Goal: Task Accomplishment & Management: Complete application form

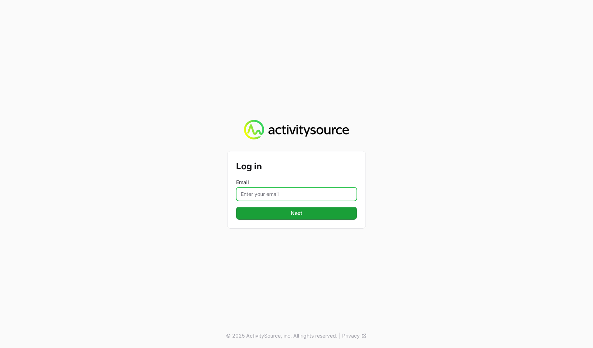
click at [295, 195] on input "Email" at bounding box center [296, 194] width 121 height 14
click at [296, 193] on input "Email" at bounding box center [296, 194] width 121 height 14
paste input "[PERSON_NAME][EMAIL_ADDRESS][DOMAIN_NAME]"
type input "[PERSON_NAME][EMAIL_ADDRESS][DOMAIN_NAME]"
click at [308, 153] on div "Log in Email [PERSON_NAME][EMAIL_ADDRESS][DOMAIN_NAME] Next" at bounding box center [297, 189] width 138 height 77
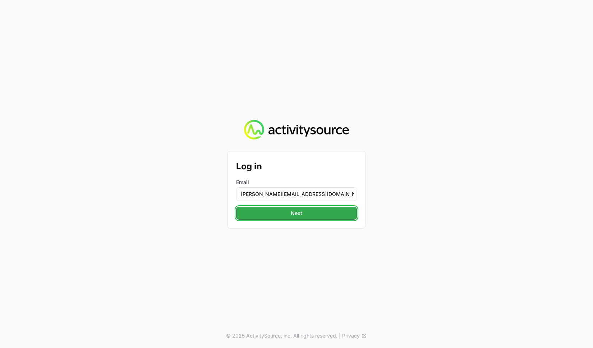
click at [296, 213] on span "Next" at bounding box center [297, 213] width 12 height 9
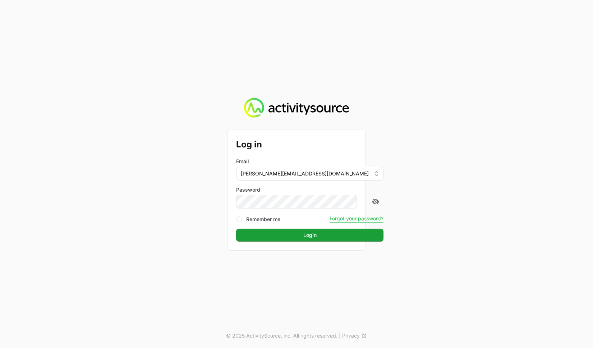
drag, startPoint x: 541, startPoint y: 201, endPoint x: 356, endPoint y: 242, distance: 189.3
click at [541, 201] on div "Log in Email [PERSON_NAME][EMAIL_ADDRESS][DOMAIN_NAME] Password Remember me For…" at bounding box center [296, 174] width 593 height 348
click at [327, 238] on button "Login" at bounding box center [309, 235] width 147 height 13
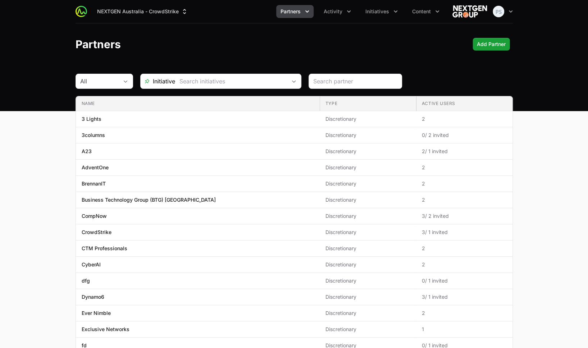
click at [355, 49] on div "Partners Add Partner" at bounding box center [294, 44] width 437 height 13
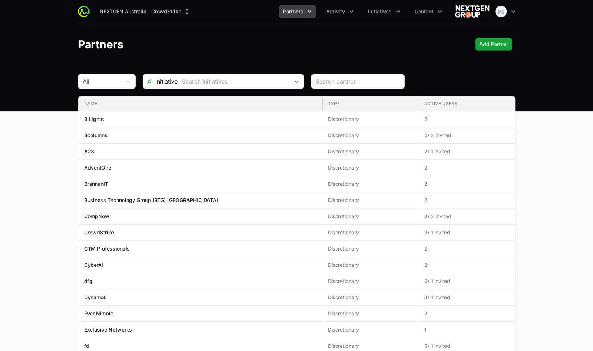
click at [539, 90] on main "All Initiative Name Type Active Users Name 3 Lights Type Discretionary Active U…" at bounding box center [296, 274] width 593 height 401
click at [362, 50] on div "Partners Add Partner" at bounding box center [296, 44] width 437 height 13
click at [328, 21] on div "NEXTGEN Australia - CrowdStrike Partners Activity Initiatives Content Open user…" at bounding box center [296, 11] width 437 height 23
click at [332, 12] on span "Activity" at bounding box center [335, 11] width 19 height 7
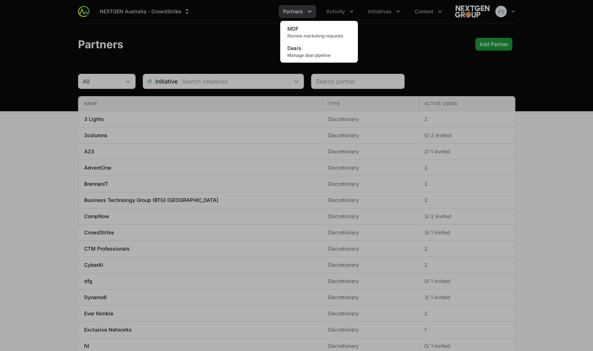
click at [402, 40] on div "Activity menu" at bounding box center [296, 175] width 593 height 351
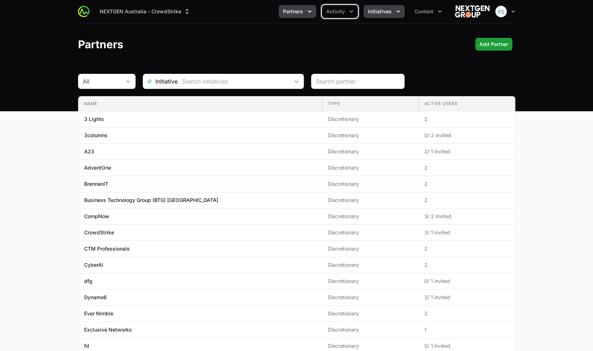
click at [392, 14] on button "Initiatives" at bounding box center [384, 11] width 41 height 13
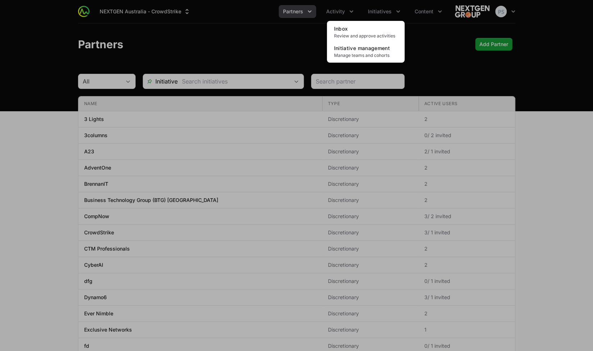
click at [423, 38] on div "Initiatives menu" at bounding box center [296, 175] width 593 height 351
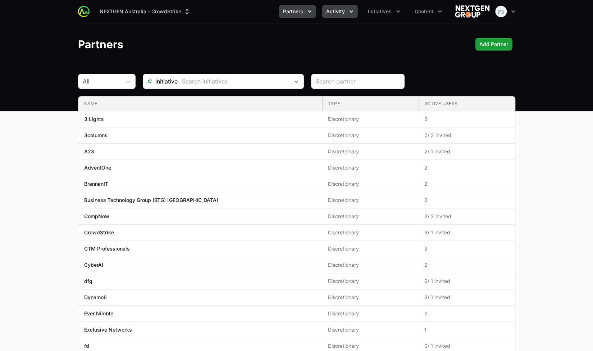
drag, startPoint x: 358, startPoint y: 18, endPoint x: 347, endPoint y: 15, distance: 10.7
click at [355, 16] on div "Activity" at bounding box center [340, 11] width 36 height 13
click at [339, 14] on span "Activity" at bounding box center [335, 11] width 19 height 7
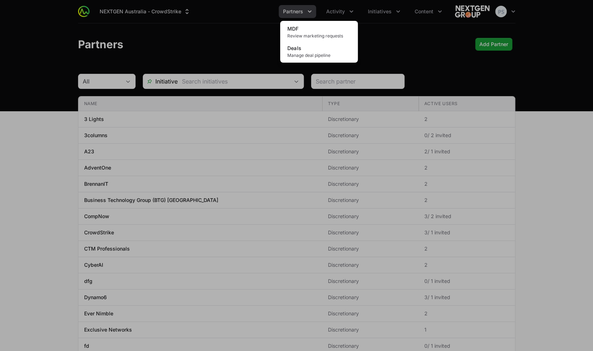
click at [293, 11] on div "Activity menu" at bounding box center [296, 175] width 593 height 351
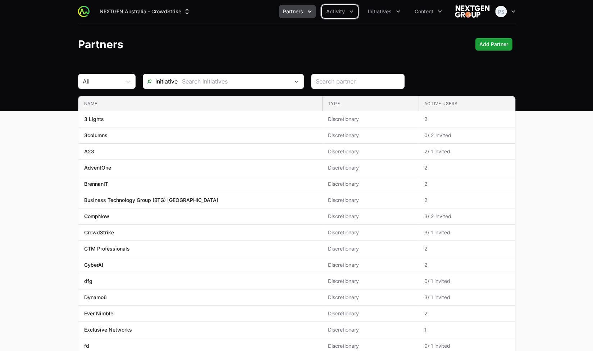
click at [293, 11] on span "Partners" at bounding box center [293, 11] width 20 height 7
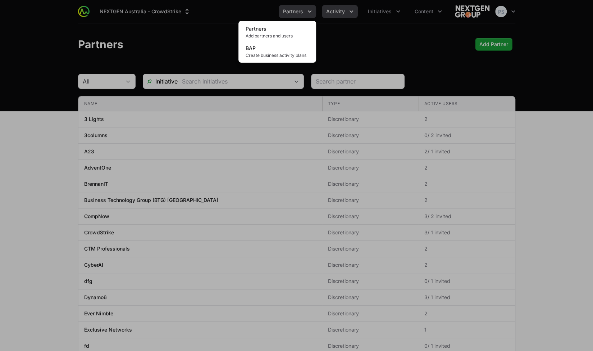
click at [335, 13] on div "Partners menu" at bounding box center [296, 175] width 593 height 351
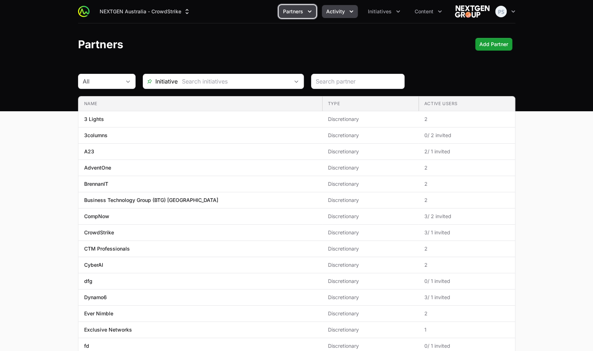
click at [331, 14] on span "Activity" at bounding box center [335, 11] width 19 height 7
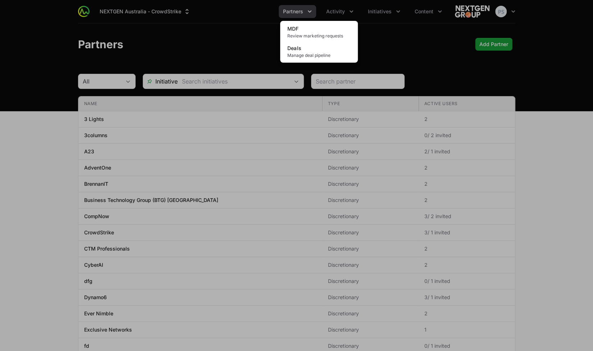
click at [408, 47] on div "Activity menu" at bounding box center [296, 175] width 593 height 351
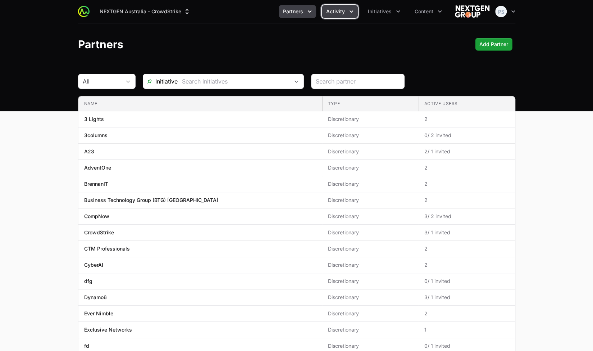
click at [337, 15] on button "Activity" at bounding box center [340, 11] width 36 height 13
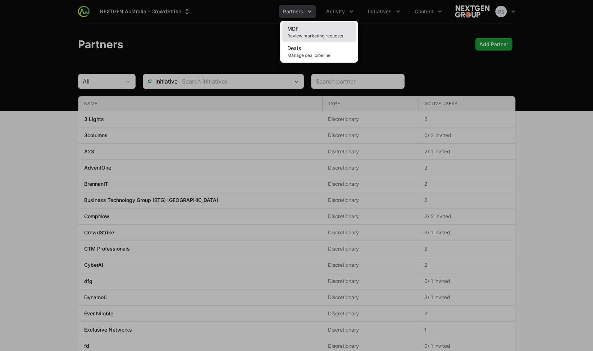
click at [339, 35] on span "Review marketing requests" at bounding box center [318, 36] width 63 height 6
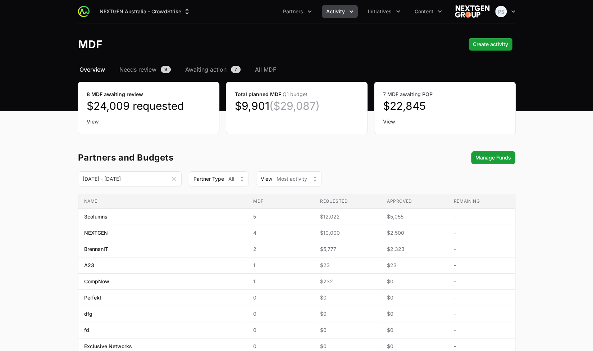
click at [265, 64] on header "MDF Create activity" at bounding box center [296, 44] width 593 height 42
click at [270, 67] on span "All MDF" at bounding box center [265, 69] width 21 height 9
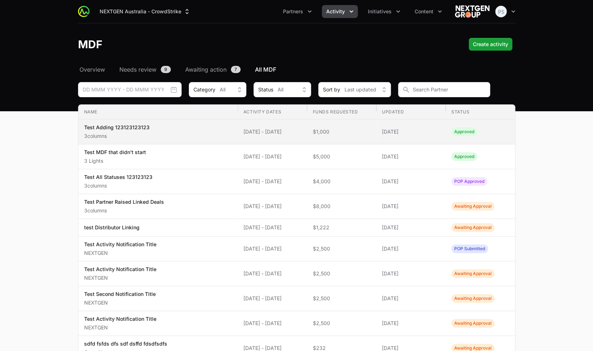
click at [277, 133] on span "10 Sep 2025 - 18 Sep 2025" at bounding box center [272, 131] width 58 height 7
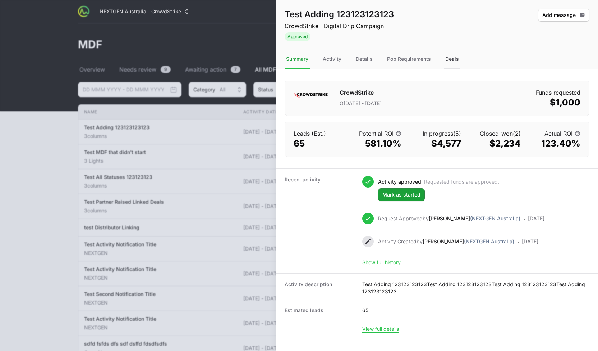
click at [448, 56] on div "Deals" at bounding box center [452, 59] width 17 height 19
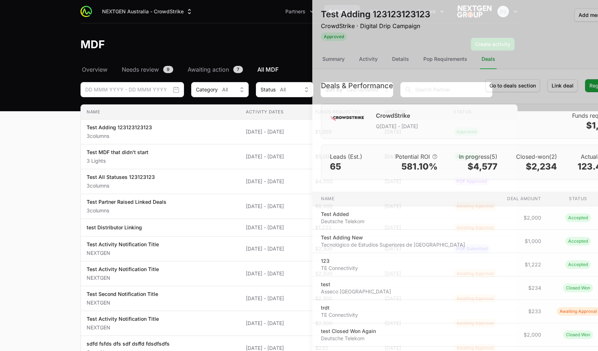
click at [205, 40] on div at bounding box center [299, 175] width 598 height 351
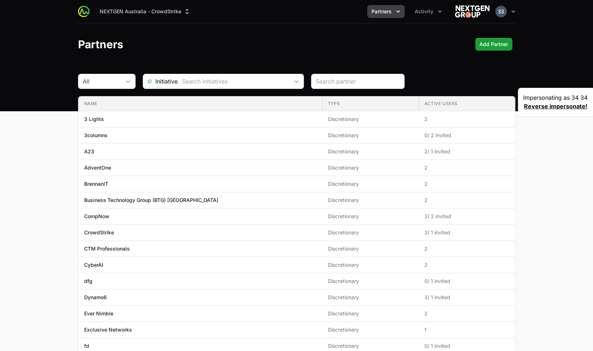
click at [397, 11] on icon "Partners menu" at bounding box center [398, 11] width 4 height 2
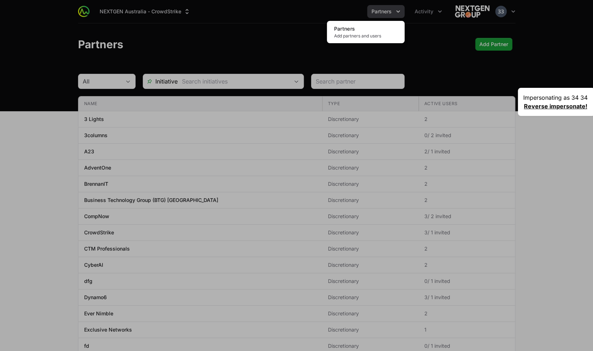
click at [418, 10] on div "Partners menu" at bounding box center [296, 175] width 593 height 351
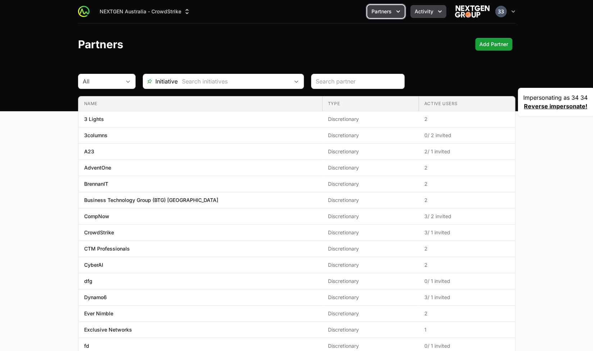
click at [419, 10] on span "Activity" at bounding box center [424, 11] width 19 height 7
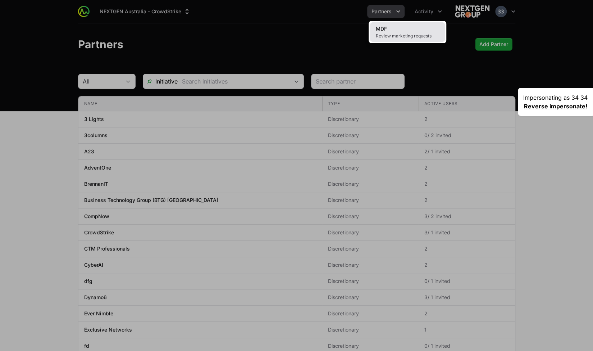
click at [407, 27] on link "MDF Review marketing requests" at bounding box center [407, 31] width 75 height 19
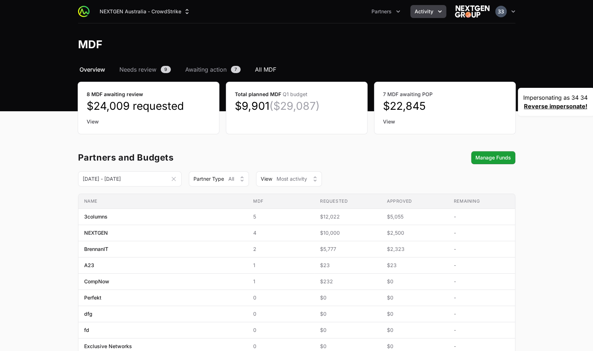
click at [260, 71] on span "All MDF" at bounding box center [265, 69] width 21 height 9
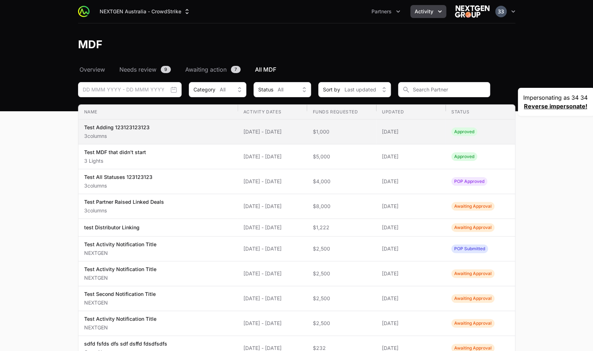
click at [307, 135] on td "Activity Dates 09 Sep 2025 - 17 Sep 2025" at bounding box center [272, 131] width 69 height 25
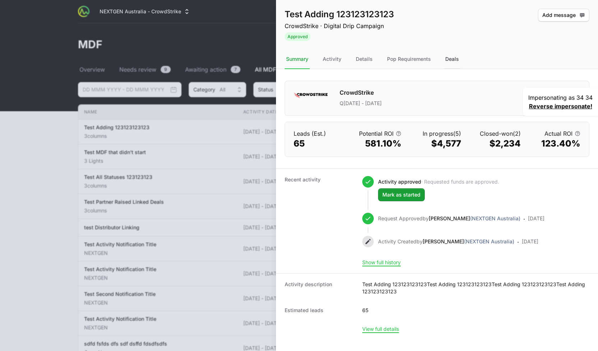
click at [452, 61] on div "Deals" at bounding box center [452, 59] width 17 height 19
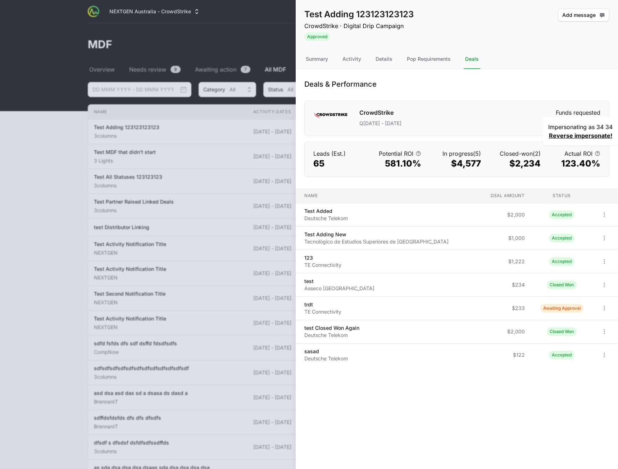
click at [479, 85] on div "Deals & Performance" at bounding box center [456, 84] width 305 height 10
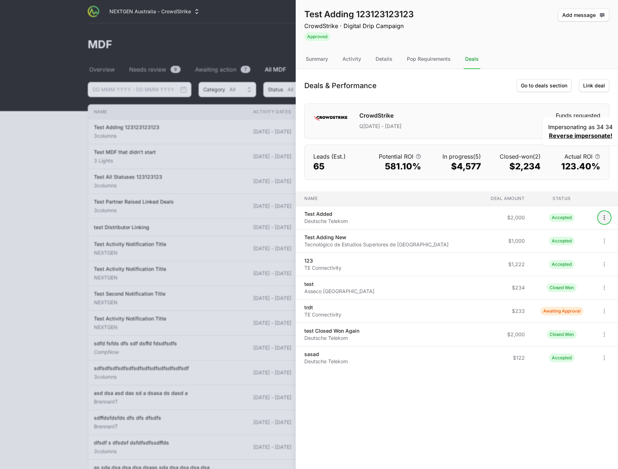
click at [608, 218] on button "Open options" at bounding box center [604, 218] width 12 height 12
click at [607, 217] on body "NEXTGEN Australia - CrowdStrike Partners Activity Open user menu Open main menu…" at bounding box center [309, 336] width 618 height 673
click at [542, 88] on span "Go to deals section" at bounding box center [544, 85] width 46 height 9
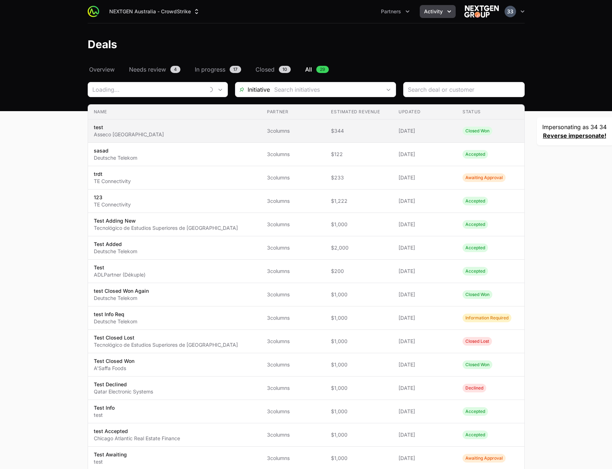
type input "3columns"
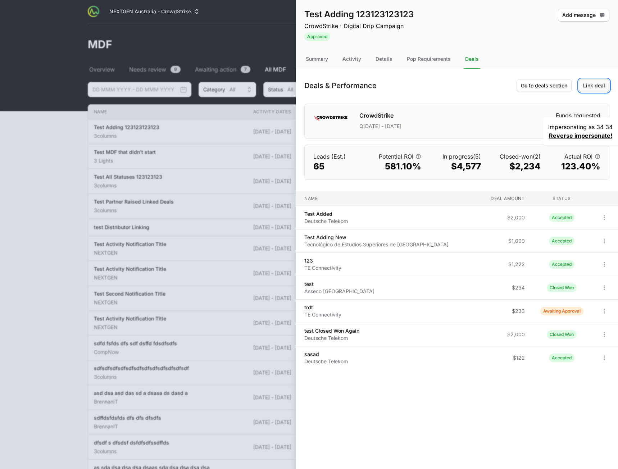
click at [589, 88] on span "Link deal" at bounding box center [594, 85] width 22 height 9
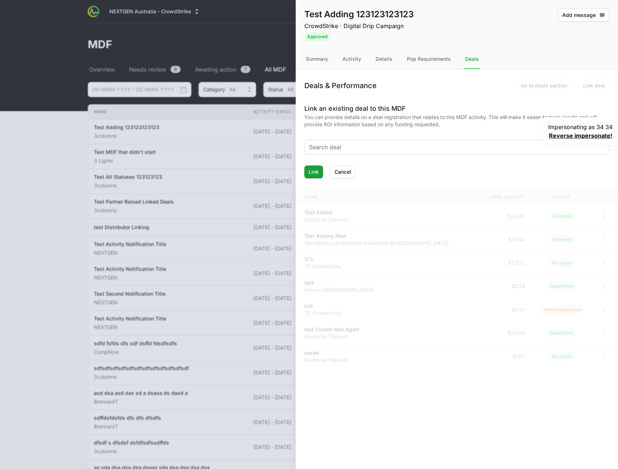
click at [344, 147] on input "text" at bounding box center [457, 147] width 296 height 9
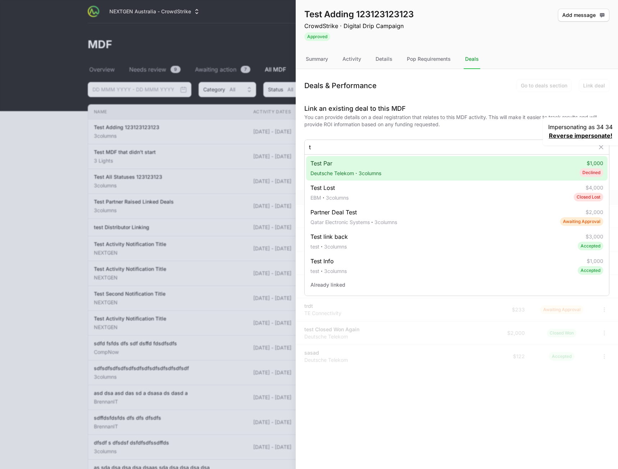
type input "t"
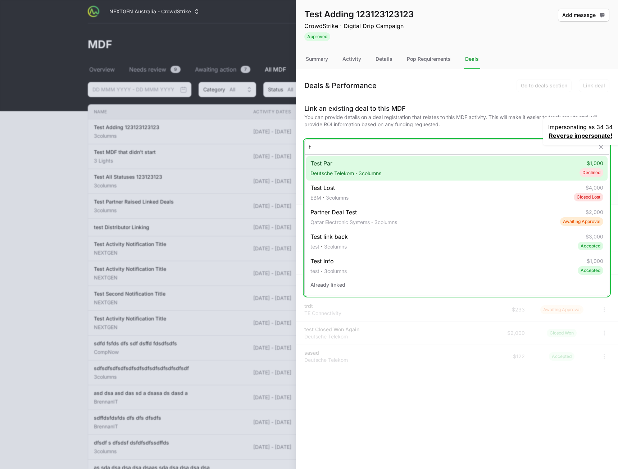
click at [350, 167] on span "Test Par Deutsche Telekom · 3columns" at bounding box center [345, 168] width 71 height 19
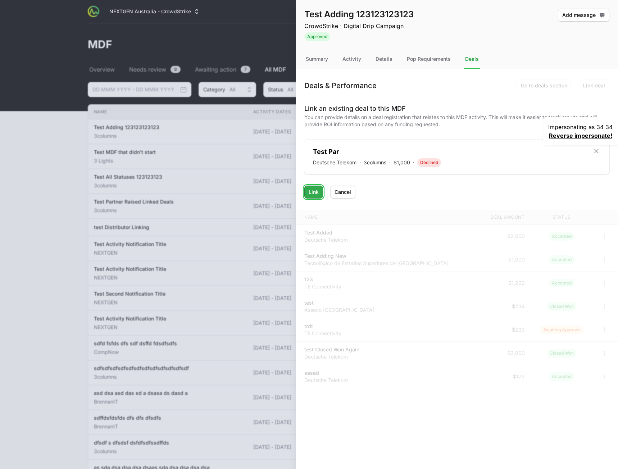
click at [315, 192] on span "Link" at bounding box center [314, 192] width 10 height 9
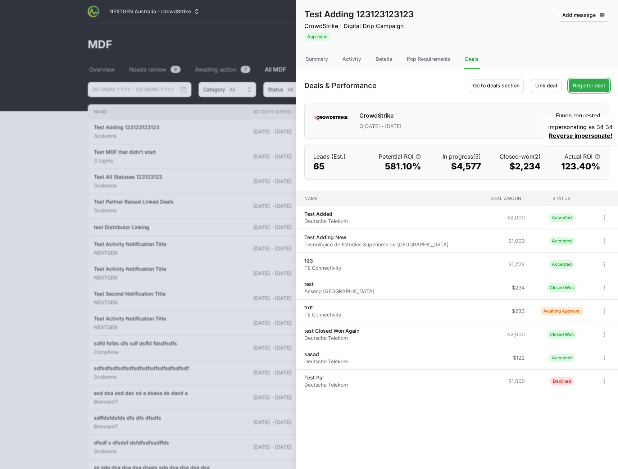
click at [596, 85] on span "Register deal" at bounding box center [589, 85] width 32 height 9
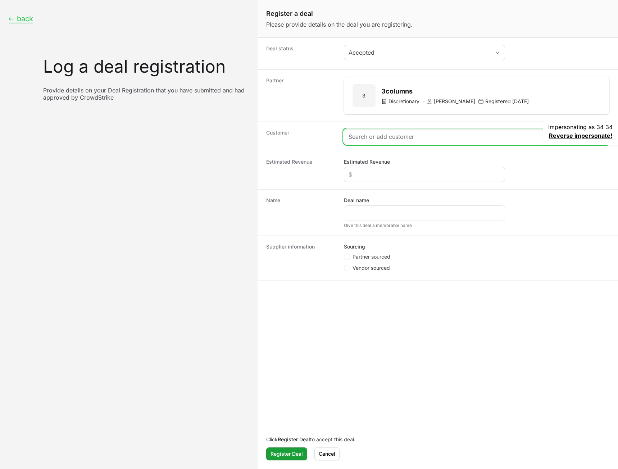
click at [387, 138] on input "Create activity form" at bounding box center [477, 136] width 256 height 9
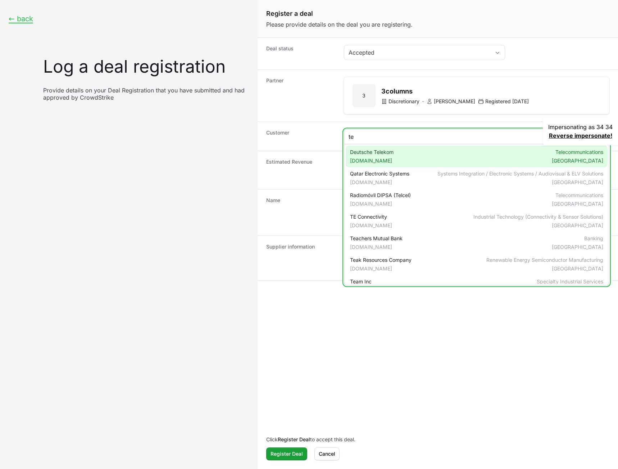
type input "te"
click at [402, 159] on div "Deutsche Telekom telekom.com Telecommunications Germany" at bounding box center [477, 157] width 262 height 22
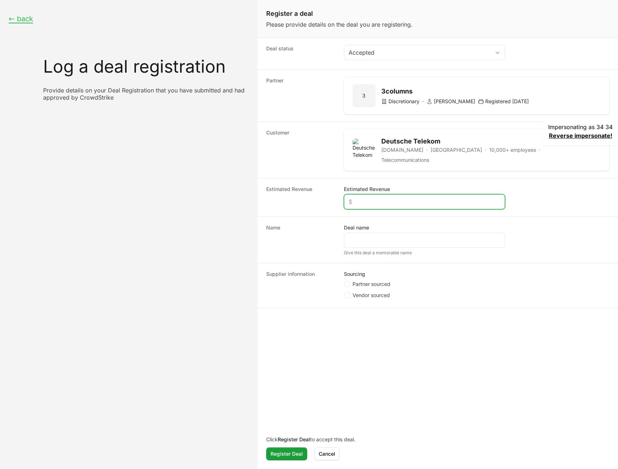
click at [384, 197] on input "Estimated Revenue" at bounding box center [425, 201] width 152 height 9
type input "$456"
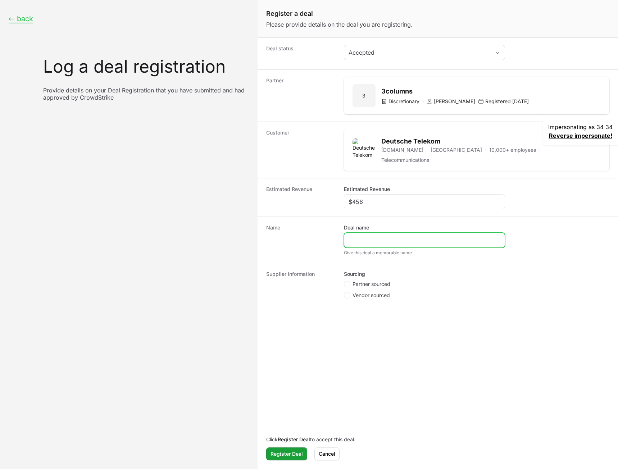
click at [370, 236] on input "Deal name" at bounding box center [425, 240] width 152 height 9
type input "u"
click at [352, 286] on ul "Partner sourced Vendor sourced" at bounding box center [424, 291] width 161 height 20
click at [352, 292] on span "Vendor sourced" at bounding box center [370, 295] width 37 height 7
click at [345, 292] on input "Vendor sourced" at bounding box center [344, 292] width 1 height 1
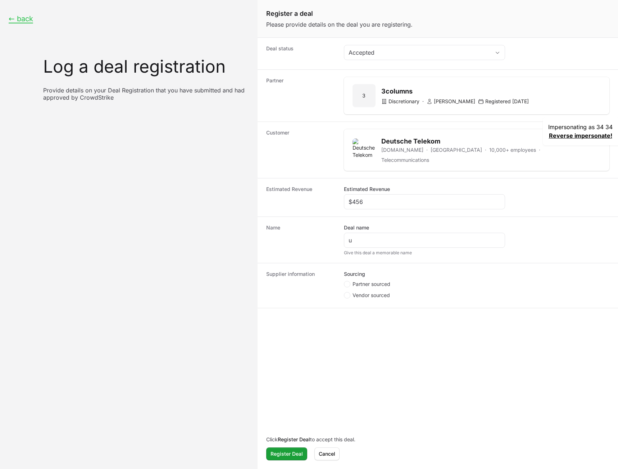
radio input "true"
click at [361, 318] on input "Crowdstrike Opportunity ID" at bounding box center [425, 322] width 152 height 9
type input "hg"
click at [282, 456] on span "Register Deal" at bounding box center [286, 454] width 32 height 9
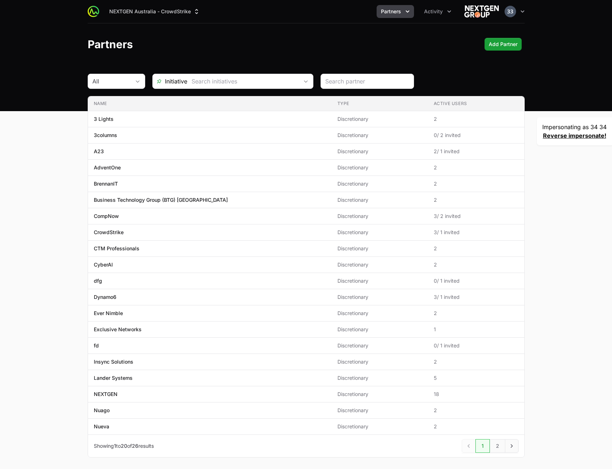
click at [582, 135] on link "Reverse impersonate!" at bounding box center [574, 135] width 63 height 7
drag, startPoint x: 386, startPoint y: 50, endPoint x: 345, endPoint y: 23, distance: 49.1
click at [384, 51] on header "Partners Add Partner" at bounding box center [306, 44] width 612 height 42
click at [328, 14] on ul "Partners Activity Initiatives Content" at bounding box center [372, 11] width 168 height 13
click at [338, 13] on span "Activity" at bounding box center [345, 11] width 19 height 7
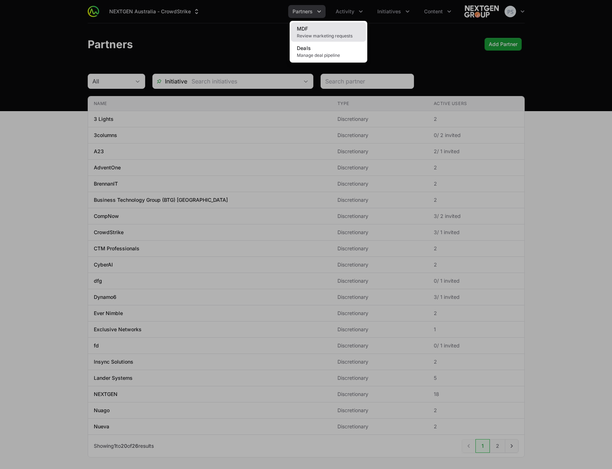
click at [338, 28] on link "MDF Review marketing requests" at bounding box center [328, 31] width 75 height 19
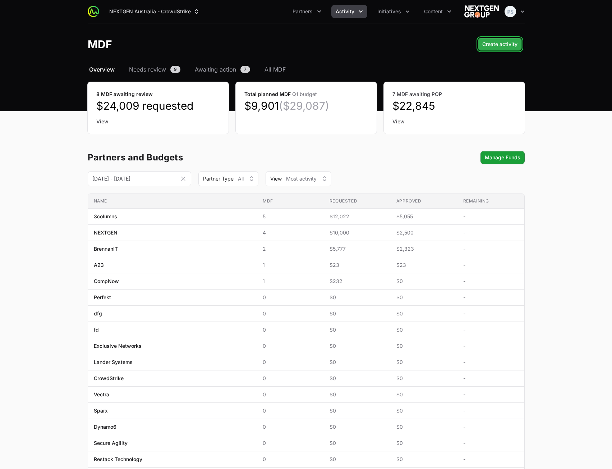
click at [498, 45] on span "Create activity" at bounding box center [500, 44] width 35 height 9
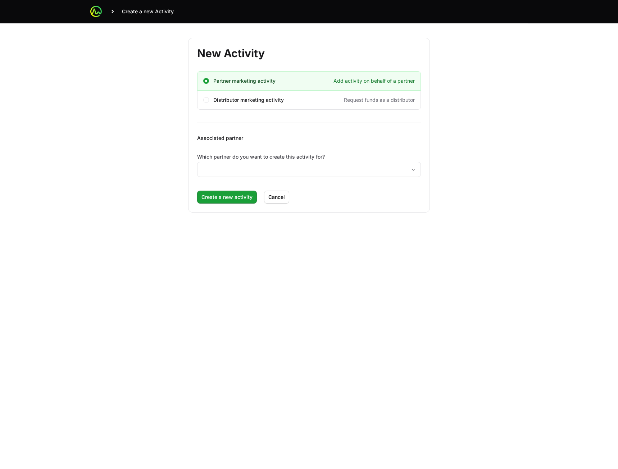
click at [297, 159] on label "Which partner do you want to create this activity for?" at bounding box center [309, 156] width 224 height 7
click at [297, 162] on input "Which partner do you want to create this activity for?" at bounding box center [301, 169] width 209 height 14
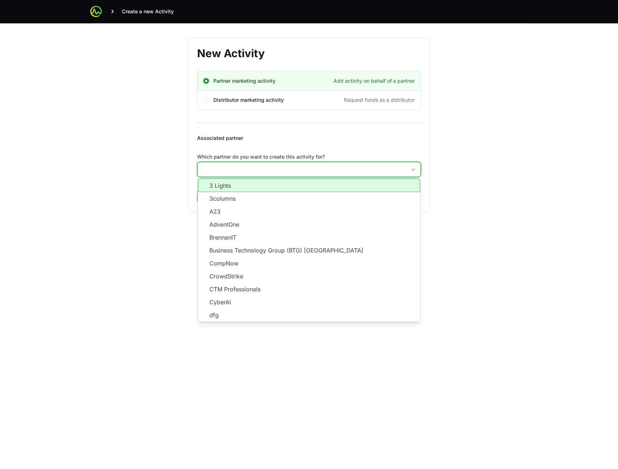
click at [292, 167] on input "Which partner do you want to create this activity for?" at bounding box center [301, 169] width 209 height 14
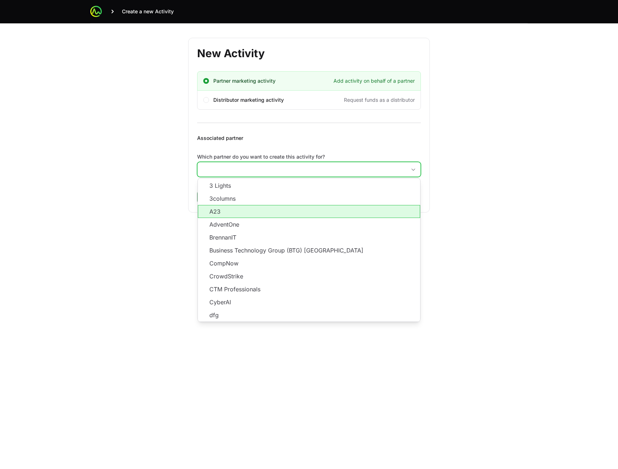
click at [269, 207] on li "A23" at bounding box center [309, 211] width 222 height 13
type input "A23"
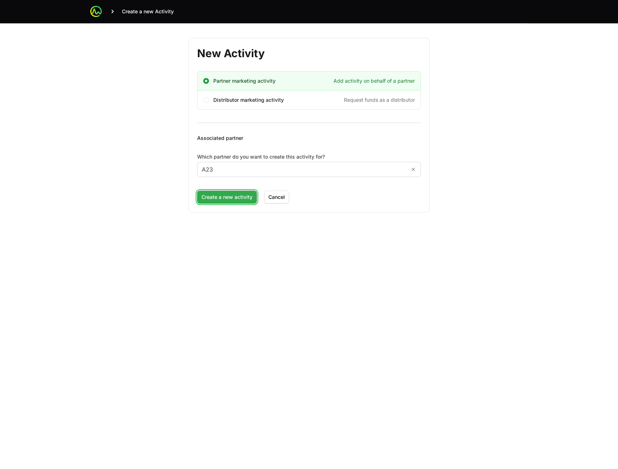
click at [235, 195] on span "Create a new activity" at bounding box center [226, 197] width 51 height 9
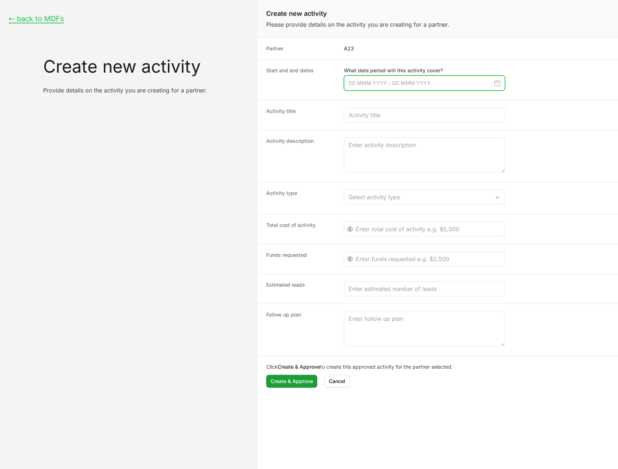
click at [375, 80] on input "Create activity form" at bounding box center [424, 83] width 161 height 15
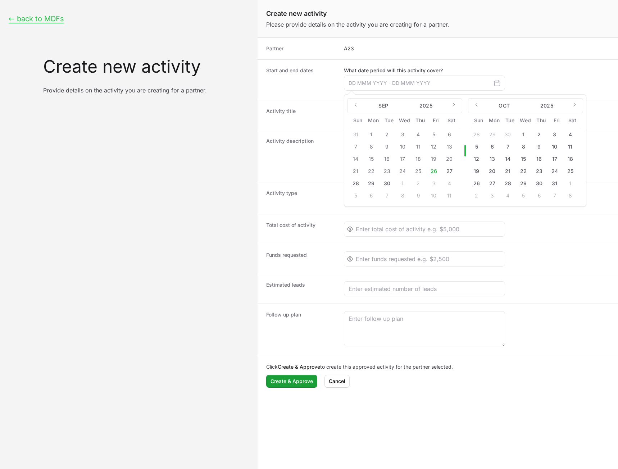
click at [450, 170] on button "27" at bounding box center [449, 171] width 12 height 12
click at [357, 183] on button "28" at bounding box center [356, 184] width 12 height 12
type input "27 Sep 2025 - 28 Sep 2025"
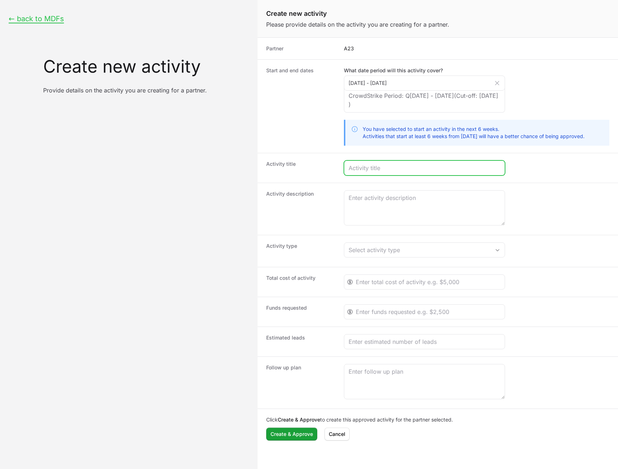
click at [384, 171] on input "Create activity form" at bounding box center [425, 168] width 152 height 9
type input "teasd ssas asa d sda sda sda"
paste input "teasd ssas asa d sda sda sda"
type input "teasd ssas asa d sda sda sda"
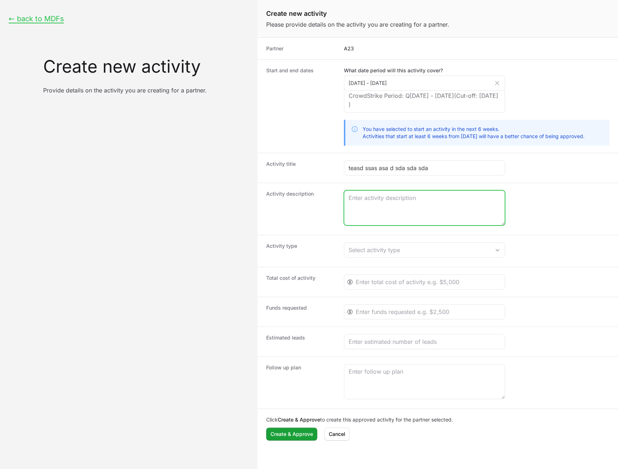
click at [393, 207] on textarea "Create activity form" at bounding box center [424, 208] width 160 height 35
paste textarea "teasd ssas asa d sda sda sda"
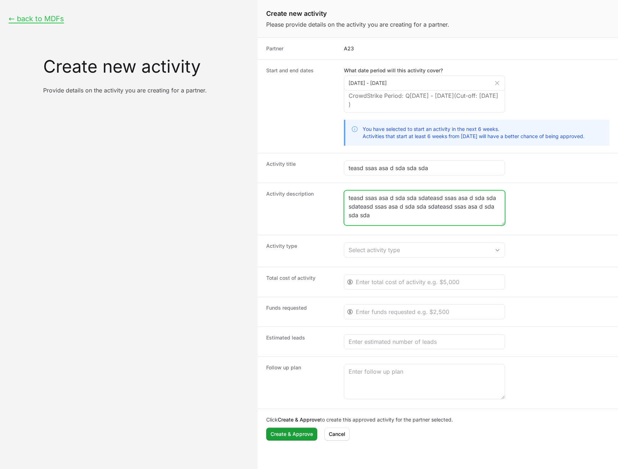
paste textarea "teasd ssas asa d sda sda sda"
type textarea "teasd ssas asa d sda sda sdateasd ssas asa d sda sda sdateasd ssas asa d sda sd…"
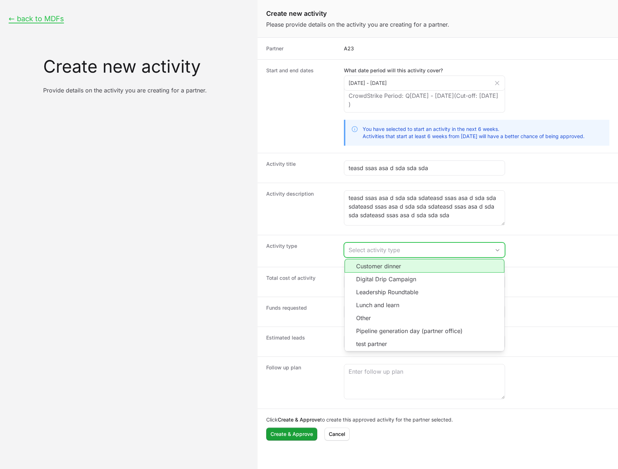
drag, startPoint x: 400, startPoint y: 248, endPoint x: 398, endPoint y: 258, distance: 9.9
click at [400, 248] on div "Select activity type" at bounding box center [420, 250] width 142 height 9
click at [395, 277] on li "Digital Drip Campaign" at bounding box center [425, 279] width 160 height 13
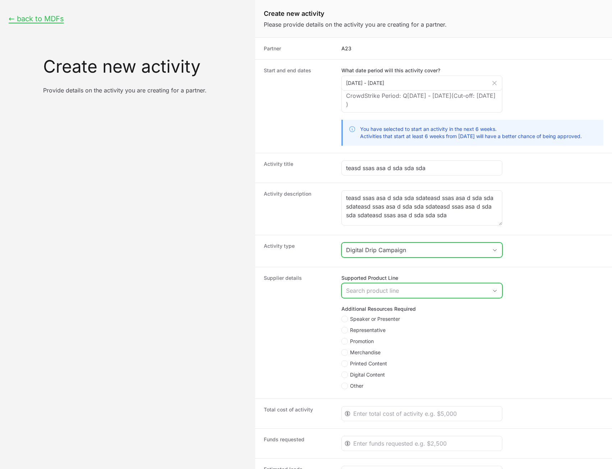
click at [389, 291] on div "Search product line" at bounding box center [417, 290] width 142 height 9
click at [386, 314] on li "Falcon Enterprise" at bounding box center [422, 319] width 160 height 13
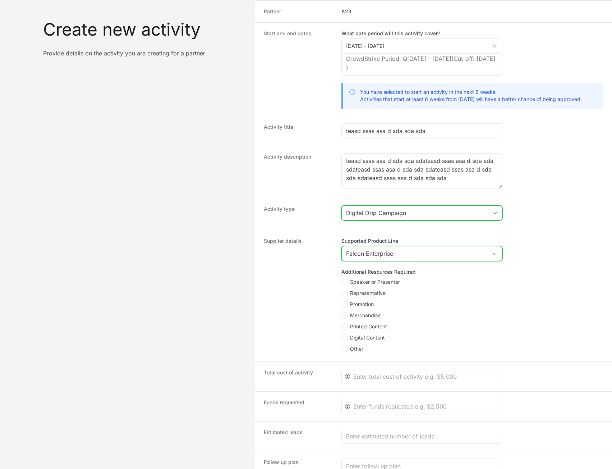
scroll to position [72, 0]
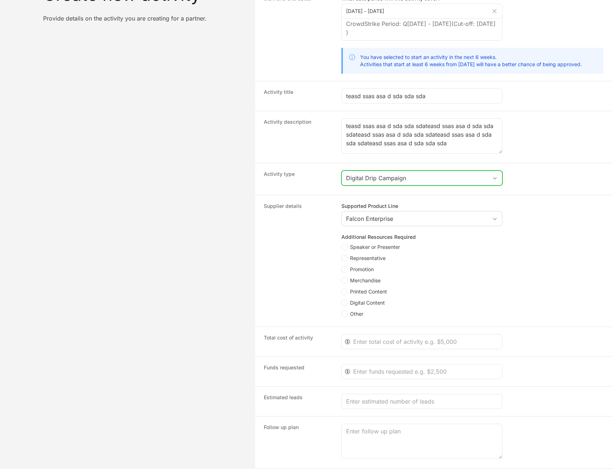
click at [370, 276] on ul "Speaker or Presenter Representative Promotion Merchandise Printed Content Digit…" at bounding box center [422, 281] width 161 height 76
click at [368, 280] on span "Merchandise" at bounding box center [365, 280] width 31 height 7
click at [342, 278] on input "Merchandise" at bounding box center [342, 277] width 1 height 1
checkbox input "true"
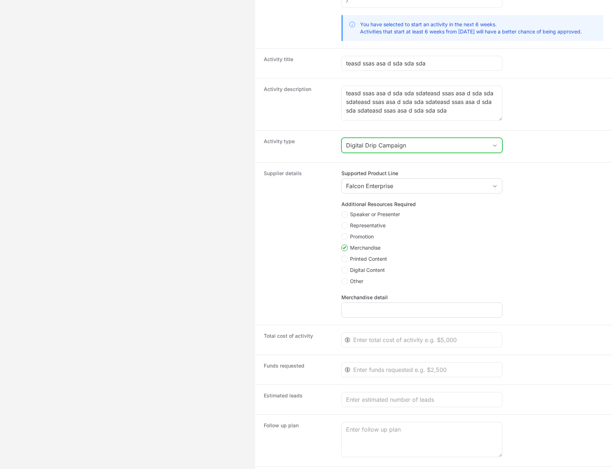
scroll to position [141, 0]
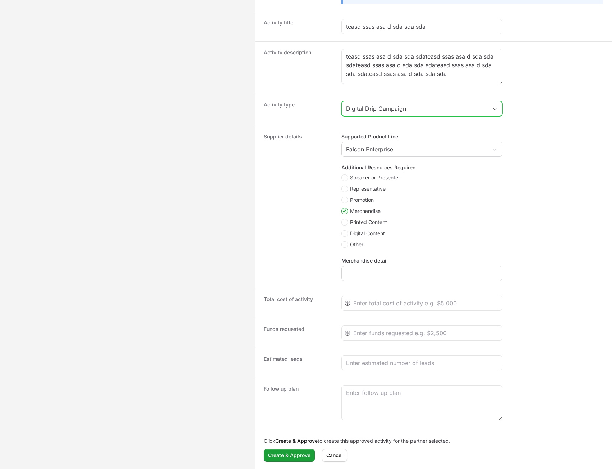
click at [378, 269] on div "Create activity form" at bounding box center [422, 273] width 161 height 15
click at [377, 275] on input "Merchandise detail" at bounding box center [422, 273] width 152 height 9
type input "dsf"
click at [382, 310] on div "Create activity form" at bounding box center [422, 303] width 161 height 15
click at [382, 306] on input "Create activity form" at bounding box center [426, 303] width 145 height 9
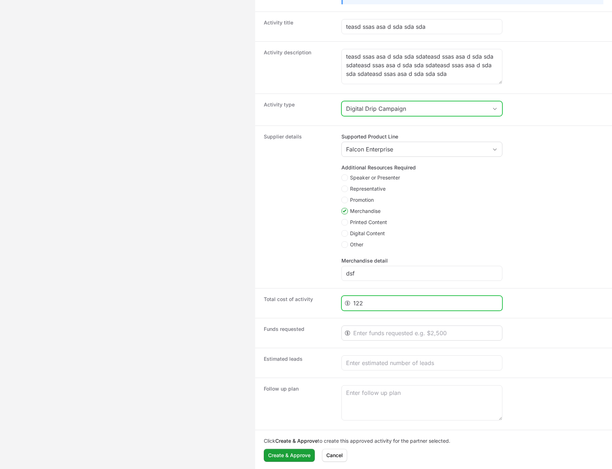
type input "122"
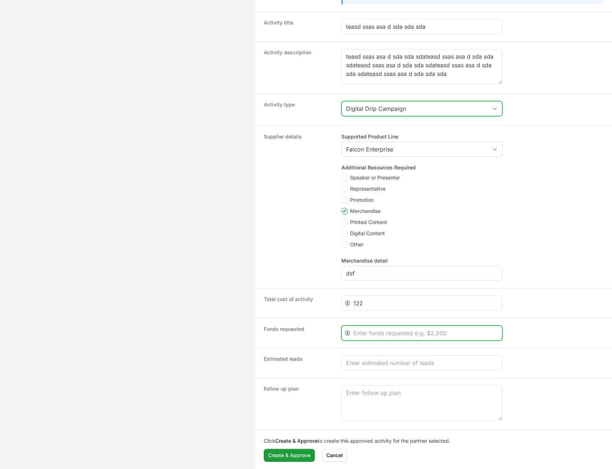
click at [379, 332] on input "Create activity form" at bounding box center [426, 333] width 145 height 9
type input "11"
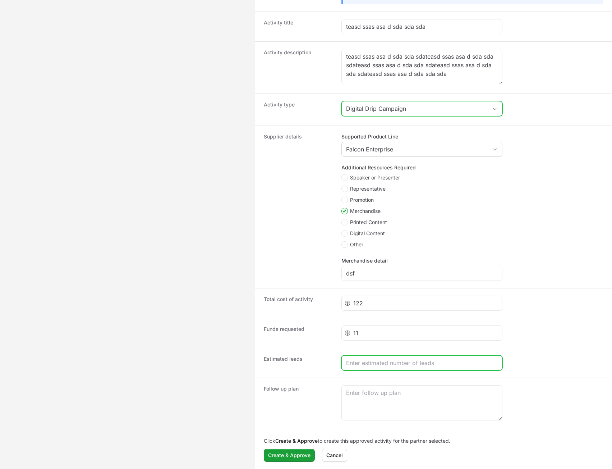
click at [378, 360] on input "Create activity form" at bounding box center [422, 363] width 152 height 9
type input "12"
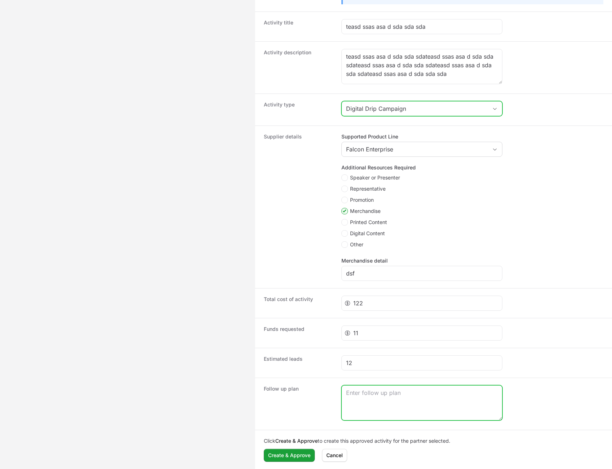
click at [375, 394] on textarea "Create activity form" at bounding box center [422, 403] width 160 height 35
paste textarea "teasd ssas asa d sda sda sda"
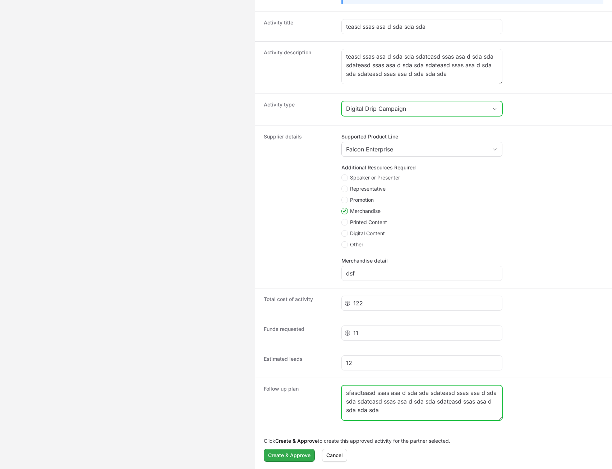
type textarea "sfasdteasd ssas asa d sda sda sdateasd ssas asa d sda sda sdateasd ssas asa d s…"
click at [305, 451] on span "Create & Approve" at bounding box center [289, 455] width 42 height 9
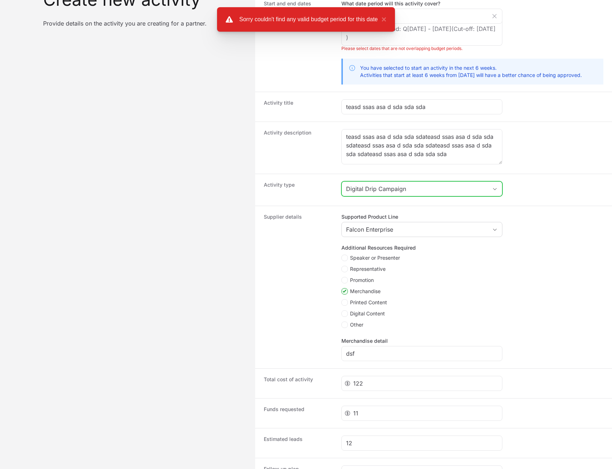
scroll to position [0, 0]
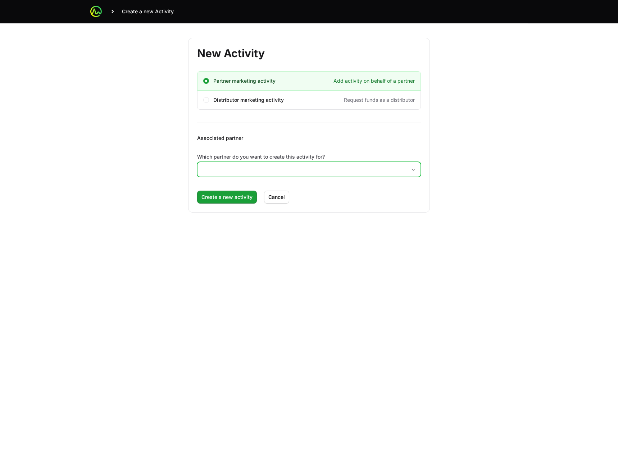
click at [329, 165] on input "Which partner do you want to create this activity for?" at bounding box center [301, 169] width 209 height 14
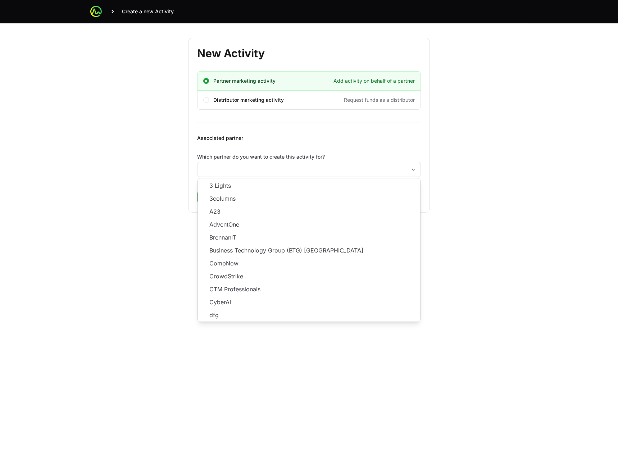
drag, startPoint x: 172, startPoint y: 131, endPoint x: 185, endPoint y: 61, distance: 70.9
click at [172, 127] on div "New Activity Partner marketing activity Add activity on behalf of a partner Dis…" at bounding box center [309, 125] width 460 height 204
